Goal: Task Accomplishment & Management: Manage account settings

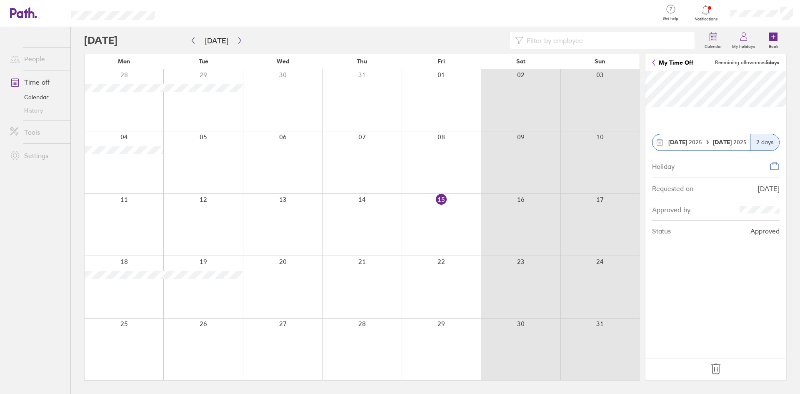
click at [724, 367] on footer at bounding box center [716, 369] width 141 height 22
click at [713, 370] on icon at bounding box center [715, 369] width 9 height 10
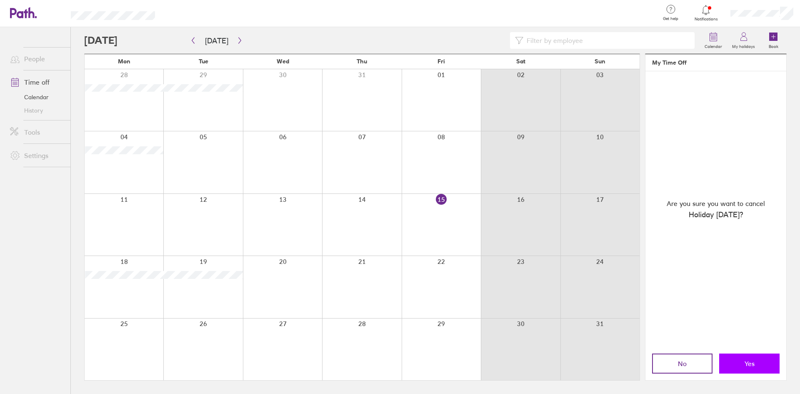
click at [754, 371] on button "Yes" at bounding box center [749, 363] width 60 height 20
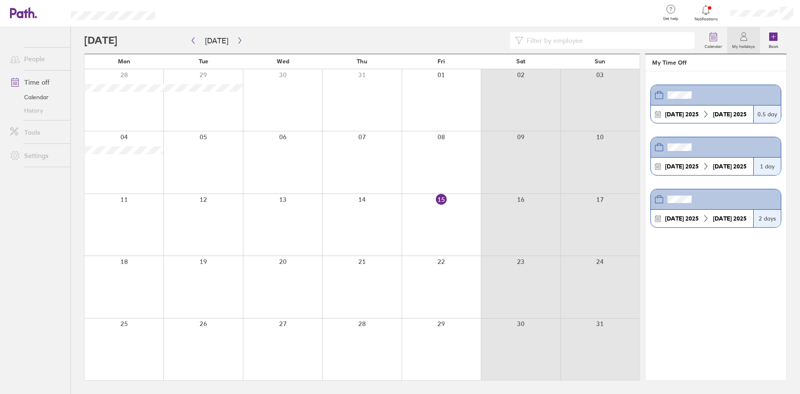
click at [188, 278] on div at bounding box center [202, 287] width 79 height 62
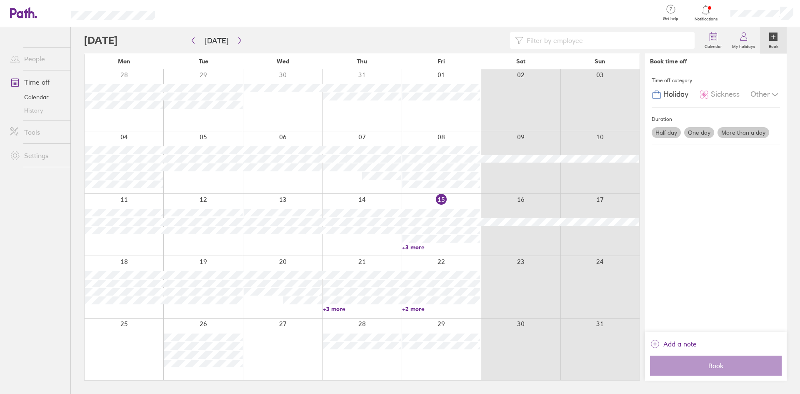
click at [212, 262] on div at bounding box center [202, 287] width 79 height 62
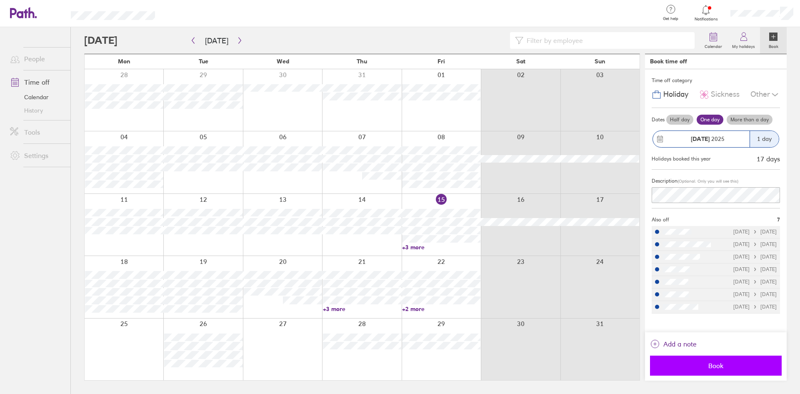
click at [710, 366] on span "Book" at bounding box center [716, 366] width 120 height 8
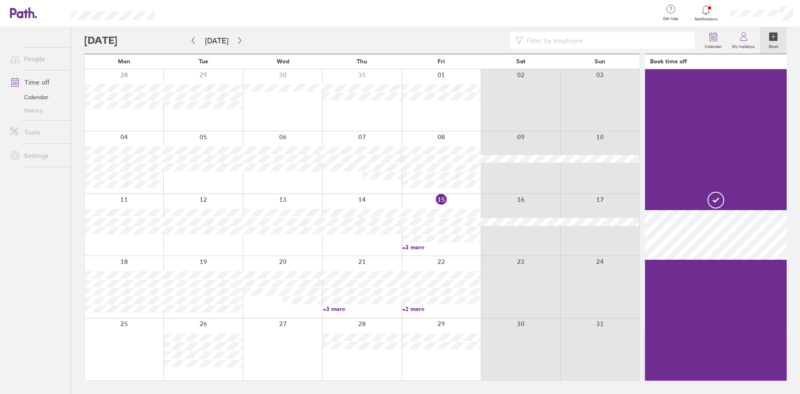
click at [137, 263] on div at bounding box center [124, 287] width 79 height 62
click at [135, 262] on div at bounding box center [124, 287] width 79 height 62
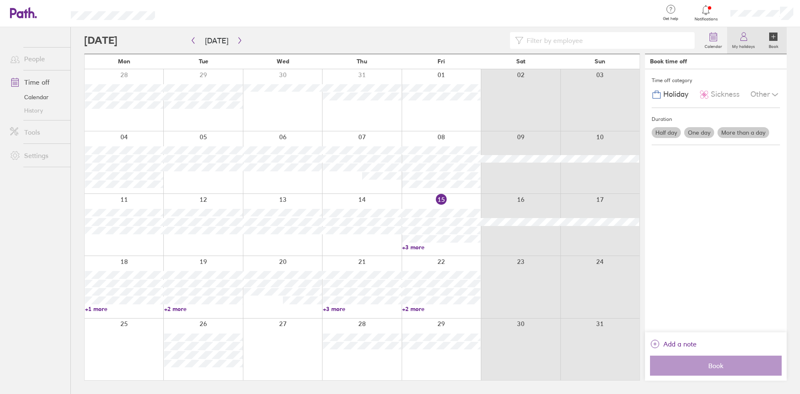
click at [744, 39] on icon at bounding box center [744, 37] width 10 height 10
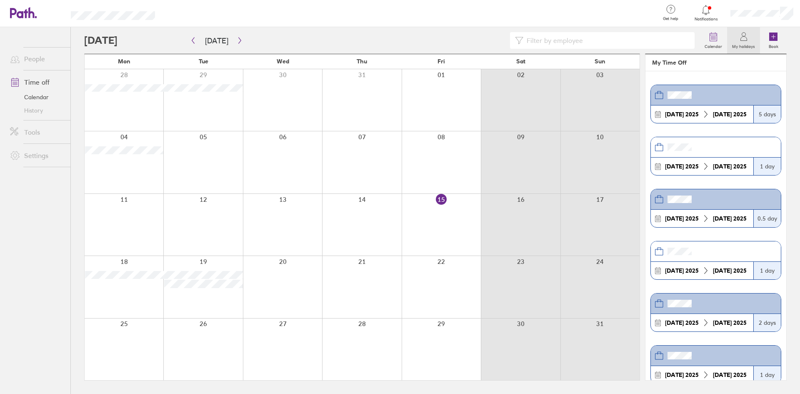
click at [120, 288] on div at bounding box center [124, 287] width 79 height 62
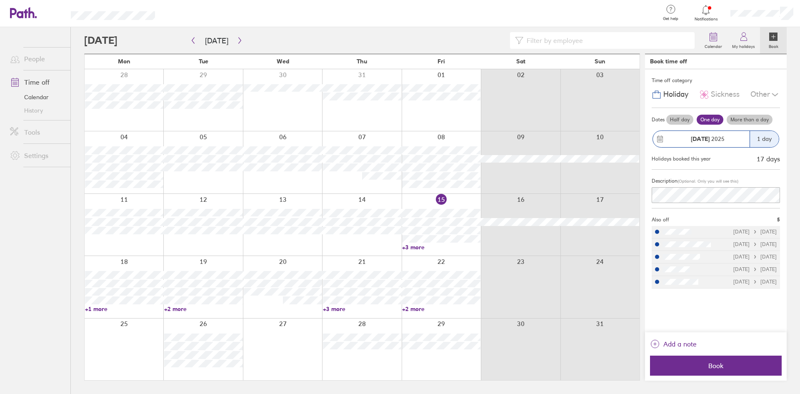
click at [677, 133] on div "[DATE]" at bounding box center [701, 139] width 97 height 16
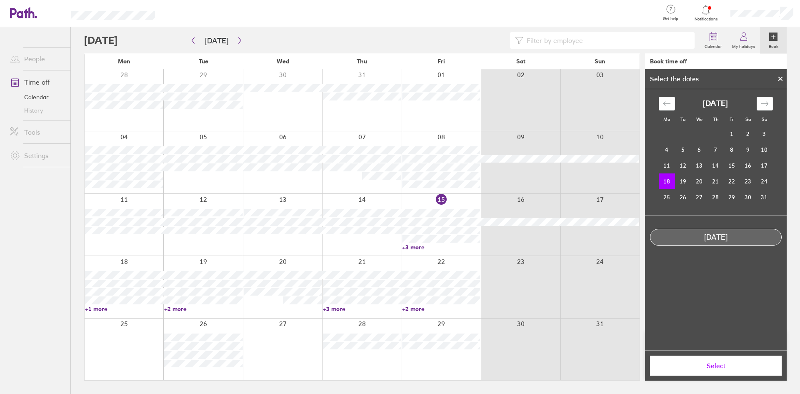
click at [781, 78] on icon at bounding box center [781, 78] width 6 height 5
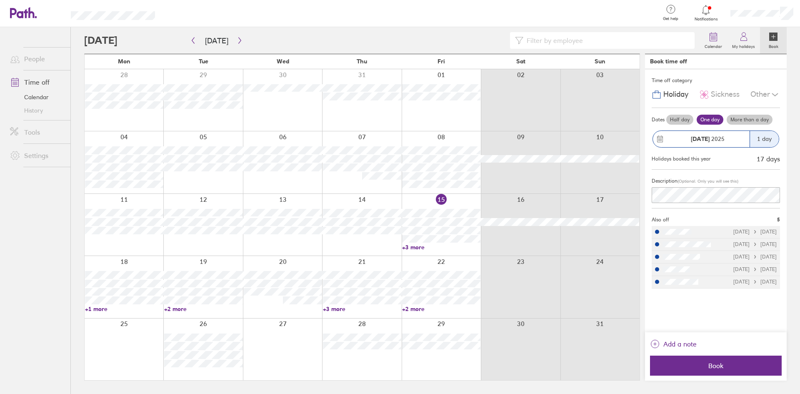
click at [685, 118] on label "Half day" at bounding box center [679, 120] width 27 height 10
click at [0, 0] on input "Half day" at bounding box center [0, 0] width 0 height 0
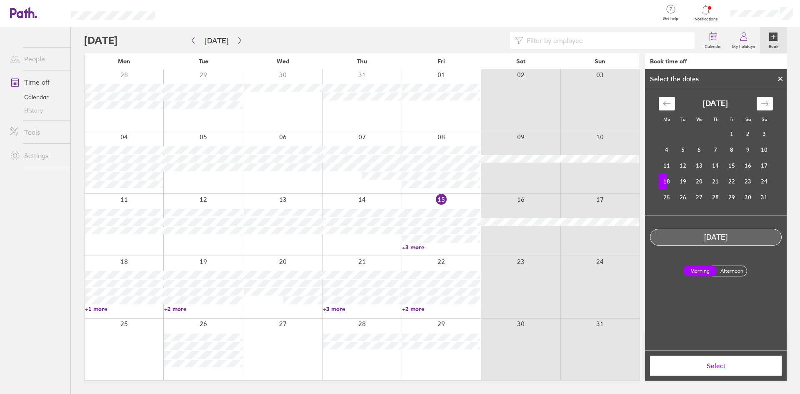
click at [729, 271] on label "Afternoon" at bounding box center [731, 271] width 33 height 10
click at [0, 0] on input "Afternoon" at bounding box center [0, 0] width 0 height 0
click at [723, 363] on span "Select" at bounding box center [716, 366] width 120 height 8
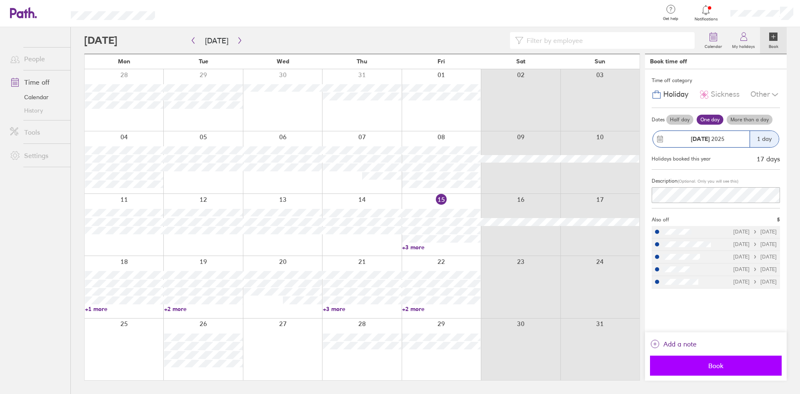
click at [724, 365] on span "Book" at bounding box center [716, 366] width 120 height 8
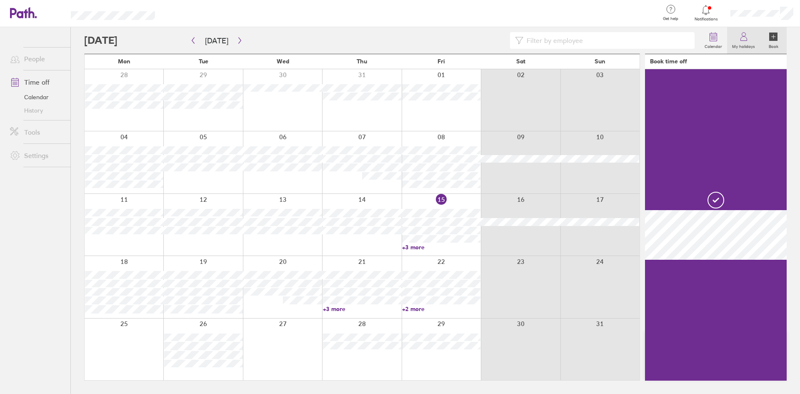
click at [750, 39] on link "My holidays" at bounding box center [743, 40] width 33 height 27
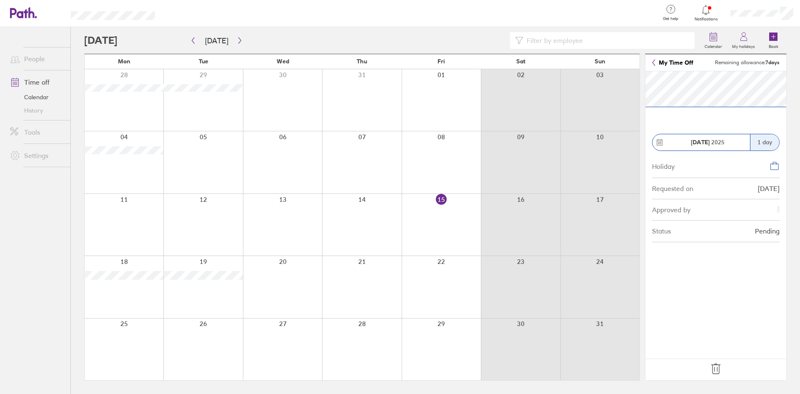
click at [720, 370] on icon at bounding box center [715, 368] width 13 height 13
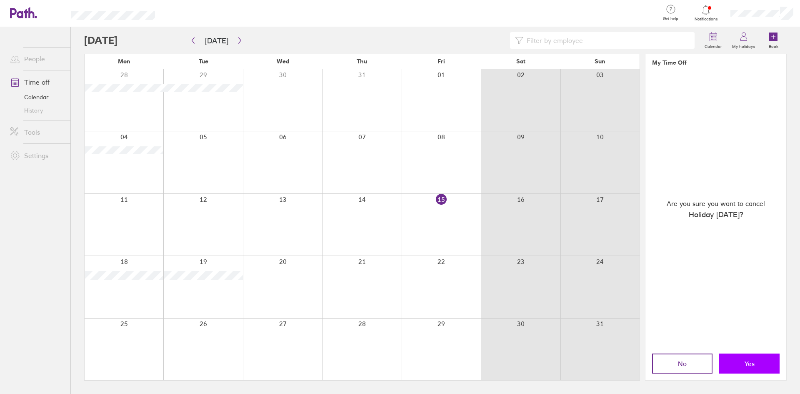
click at [745, 359] on button "Yes" at bounding box center [749, 363] width 60 height 20
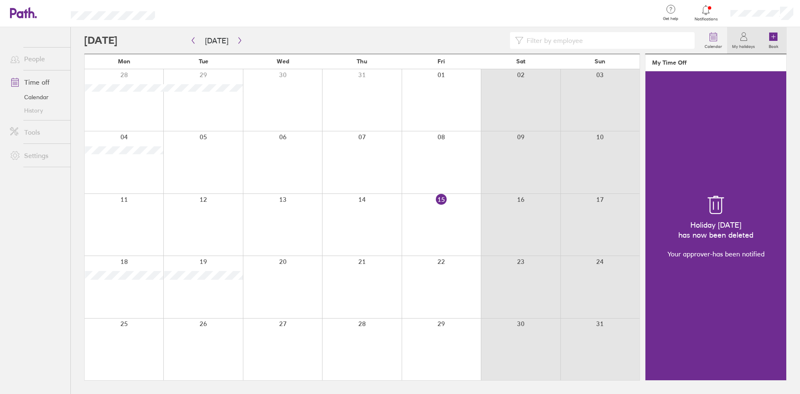
click at [769, 38] on icon at bounding box center [773, 37] width 8 height 8
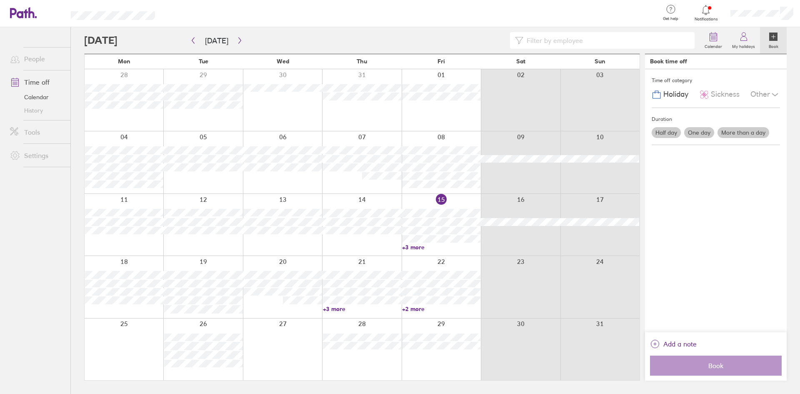
click at [669, 128] on label "Half day" at bounding box center [666, 132] width 29 height 11
click at [0, 0] on input "Half day" at bounding box center [0, 0] width 0 height 0
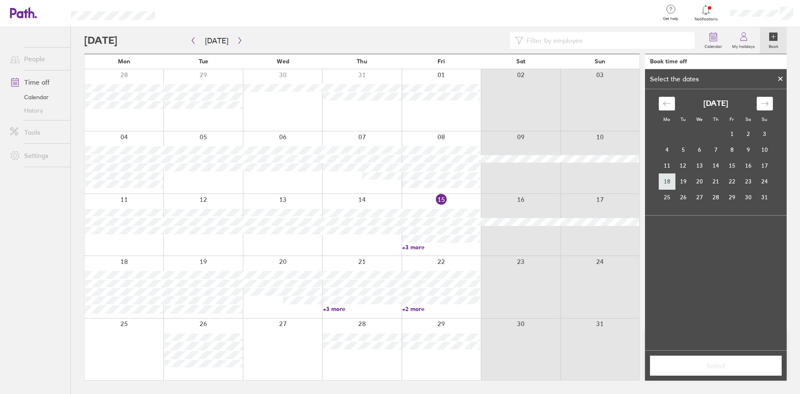
click at [671, 180] on td "18" at bounding box center [667, 181] width 16 height 16
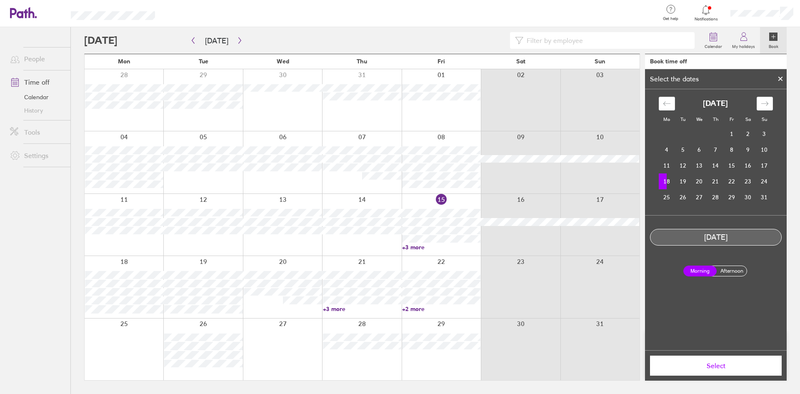
click at [728, 268] on div "Morning Afternoon" at bounding box center [716, 271] width 73 height 24
click at [728, 268] on label "Afternoon" at bounding box center [731, 271] width 33 height 10
click at [0, 0] on input "Afternoon" at bounding box center [0, 0] width 0 height 0
click at [708, 362] on span "Select" at bounding box center [716, 366] width 120 height 8
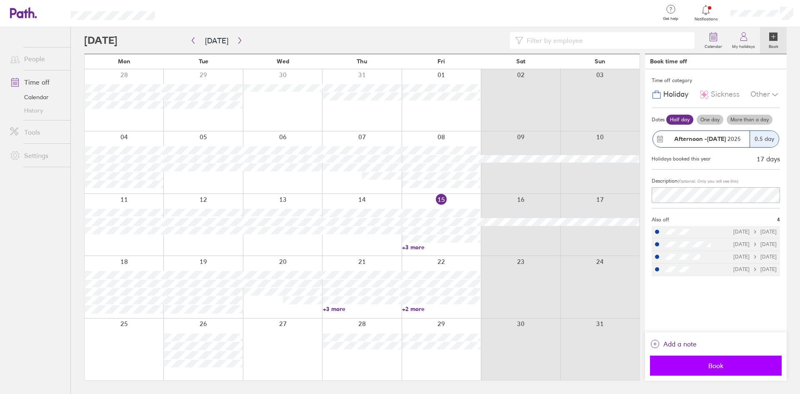
click at [724, 362] on span "Book" at bounding box center [716, 366] width 120 height 8
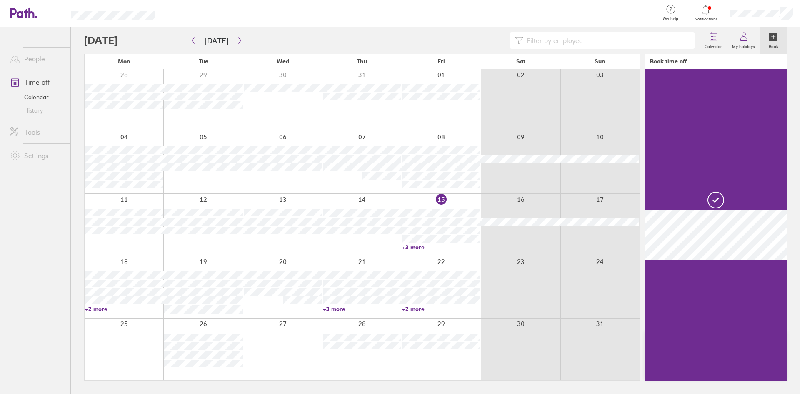
click at [103, 308] on link "+2 more" at bounding box center [124, 309] width 78 height 8
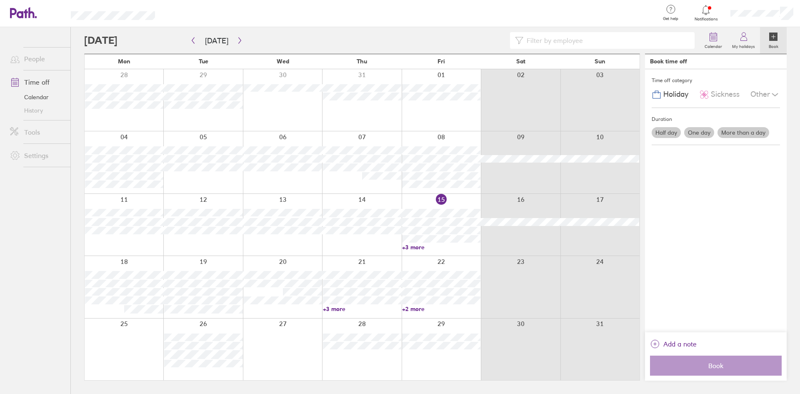
click at [700, 18] on span "Notifications" at bounding box center [706, 19] width 27 height 5
